Goal: Book appointment/travel/reservation

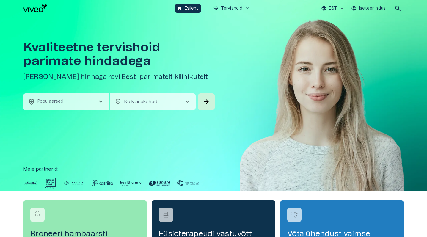
click at [94, 100] on button "health_and_safety Populaarsed chevron_right" at bounding box center [66, 101] width 86 height 17
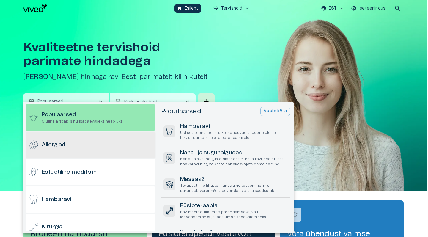
click at [94, 153] on div "Allergiad" at bounding box center [91, 145] width 130 height 26
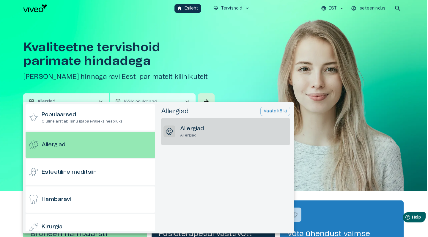
click at [194, 136] on p "Allergiad" at bounding box center [192, 135] width 24 height 5
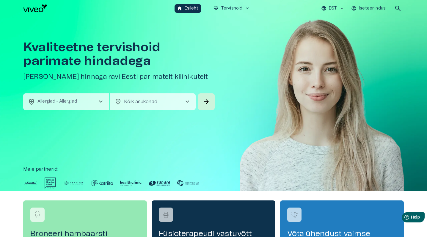
click at [173, 105] on body "Hindame teie privaatsust Kasutame küpsiseid teie sirvimiskogemuse parandamiseks…" at bounding box center [213, 118] width 427 height 237
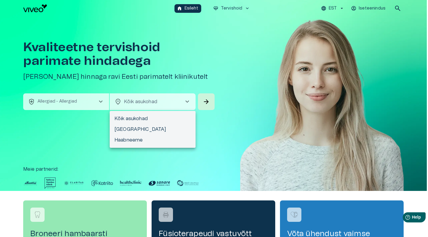
click at [166, 127] on li "[GEOGRAPHIC_DATA]" at bounding box center [153, 129] width 86 height 11
type input "**********"
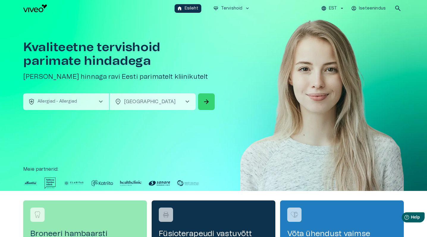
click at [212, 102] on button "arrow_forward" at bounding box center [206, 101] width 17 height 17
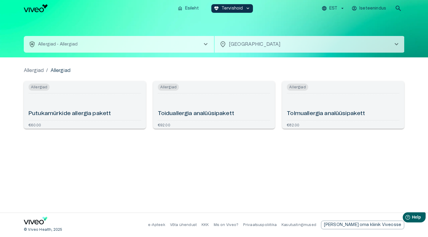
click at [195, 46] on button "health_and_safety Allergiad - Allergiad chevron_right" at bounding box center [119, 44] width 190 height 17
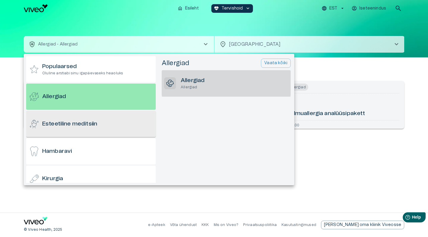
click at [111, 125] on div "Esteetiline meditsiin" at bounding box center [91, 124] width 130 height 26
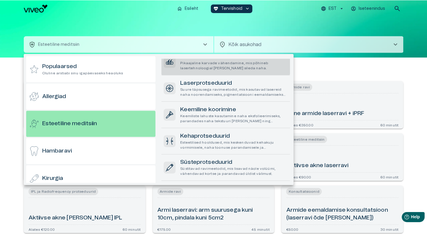
scroll to position [233, 0]
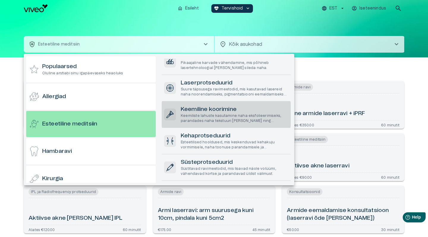
click at [255, 115] on p "Keemiliste lahuste kasutamine naha eksfolieerimiseks, parandades naha tekstuuri…" at bounding box center [235, 118] width 108 height 10
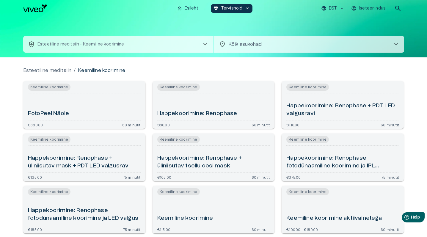
click at [272, 46] on body "Hindame teie privaatsust Kasutame küpsiseid teie sirvimiskogemuse parandamiseks…" at bounding box center [213, 118] width 427 height 237
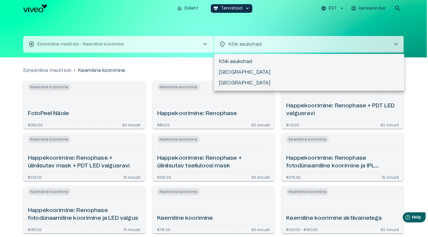
click at [252, 82] on li "[GEOGRAPHIC_DATA]" at bounding box center [309, 83] width 190 height 11
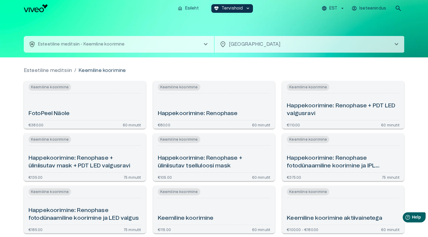
type input "**********"
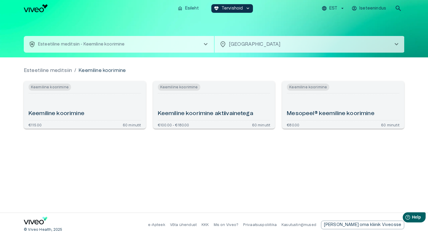
click at [327, 108] on div "Mesopeel® keemiline koorimine" at bounding box center [343, 107] width 113 height 22
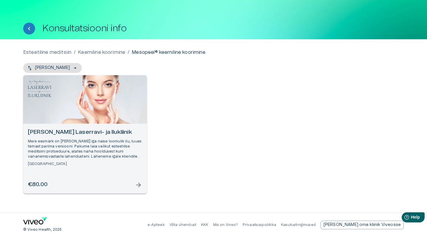
scroll to position [13, 0]
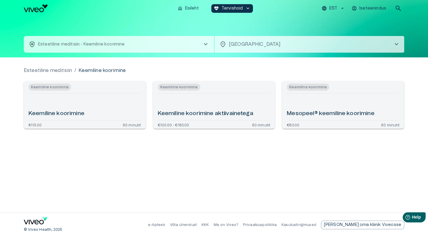
click at [186, 103] on div "Keemiline koorimine aktiivainetega" at bounding box center [214, 107] width 113 height 22
click at [79, 84] on div "Keemiline koorimine" at bounding box center [85, 87] width 113 height 7
click at [170, 50] on button "health_and_safety Esteetiline meditsiin - Keemiline koorimine chevron_right" at bounding box center [119, 44] width 190 height 17
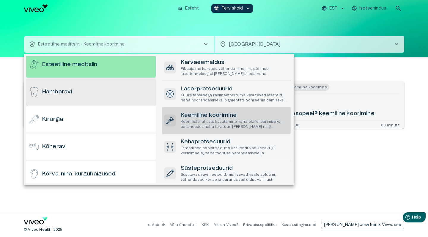
scroll to position [60, 0]
click at [78, 95] on div "Hambaravi" at bounding box center [91, 91] width 130 height 26
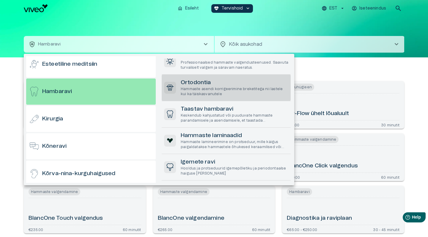
click at [240, 92] on p "Hammaste asendi korrigeerimine breketitega nii lastele kui ka täiskasvanutele" at bounding box center [235, 92] width 108 height 10
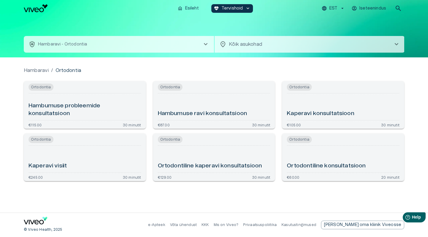
click at [340, 46] on body "Hindame teie privaatsust Kasutame küpsiseid teie sirvimiskogemuse parandamiseks…" at bounding box center [214, 118] width 428 height 237
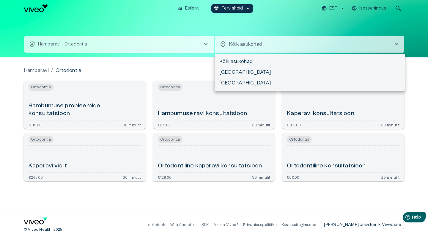
click at [253, 63] on li "Kõik asukohad" at bounding box center [310, 61] width 190 height 11
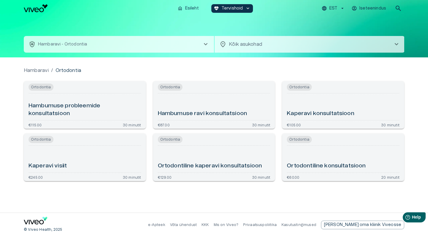
click at [89, 166] on div "Kaperavi visiit" at bounding box center [85, 159] width 113 height 22
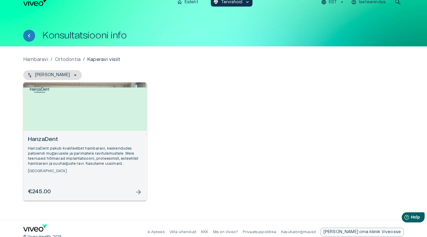
scroll to position [9, 0]
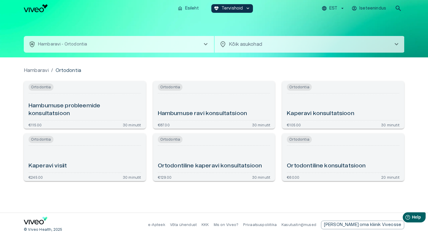
click at [35, 14] on div "home Esileht ecg_heart Tervishoid keyboard_arrow_down EST Iseteenindus search" at bounding box center [214, 8] width 428 height 17
click at [189, 6] on p "Esileht" at bounding box center [192, 8] width 14 height 6
